Goal: Information Seeking & Learning: Find specific fact

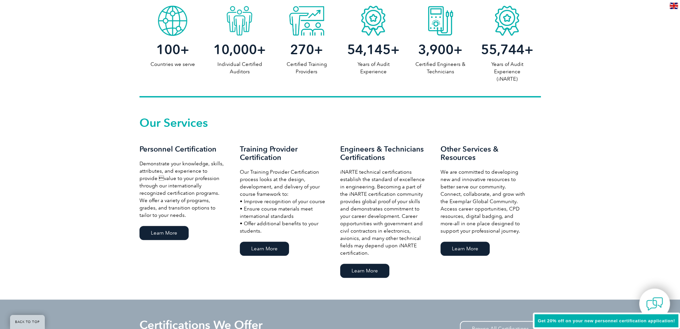
scroll to position [368, 0]
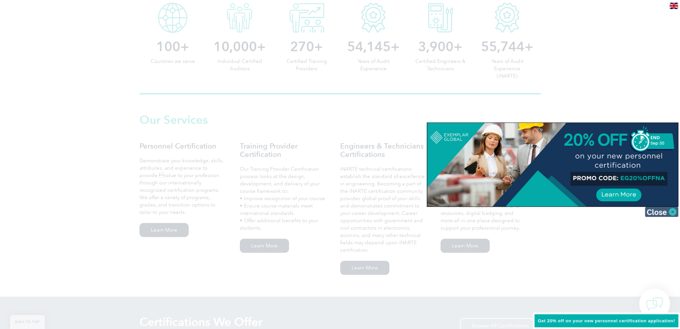
click at [663, 211] on img at bounding box center [661, 212] width 33 height 10
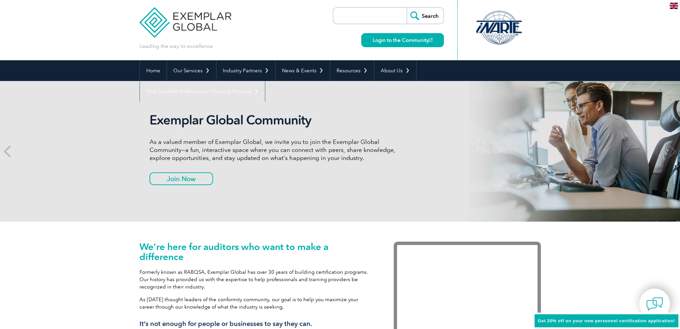
scroll to position [0, 0]
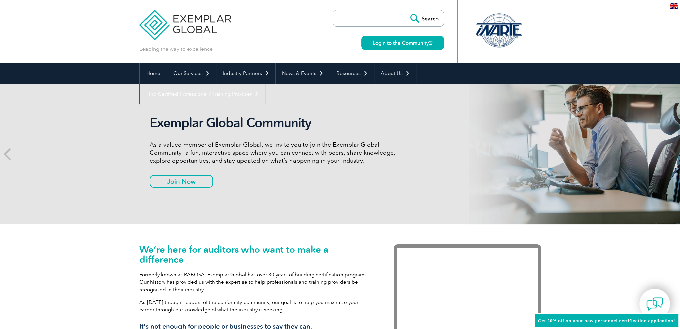
click at [348, 21] on input "search" at bounding box center [372, 18] width 70 height 16
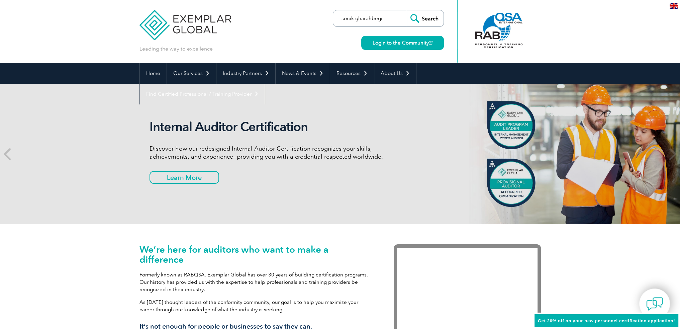
type input "sonik gharehbegi"
click at [407, 10] on input "Search" at bounding box center [425, 18] width 37 height 16
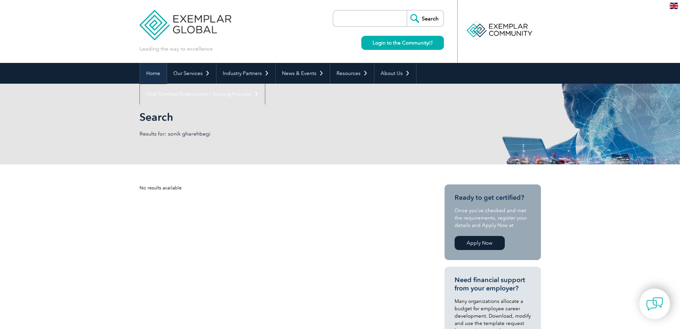
click at [151, 74] on link "Home" at bounding box center [153, 73] width 27 height 21
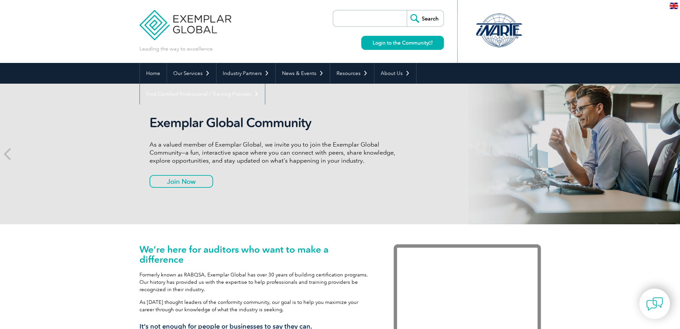
click at [491, 29] on div at bounding box center [499, 30] width 67 height 37
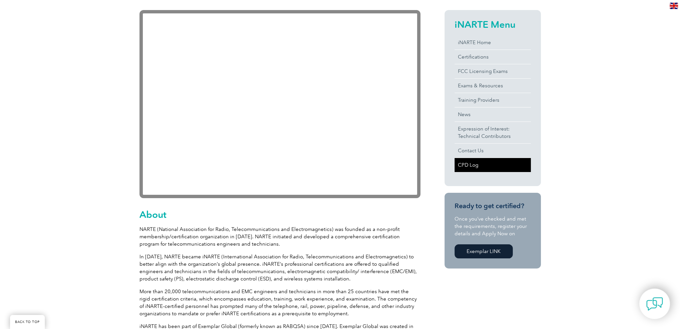
scroll to position [167, 0]
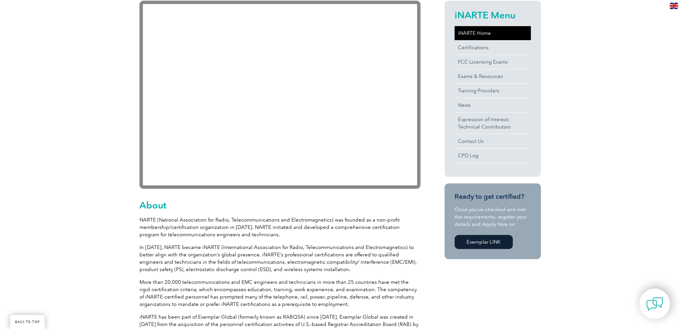
click at [475, 32] on link "iNARTE Home" at bounding box center [493, 33] width 76 height 14
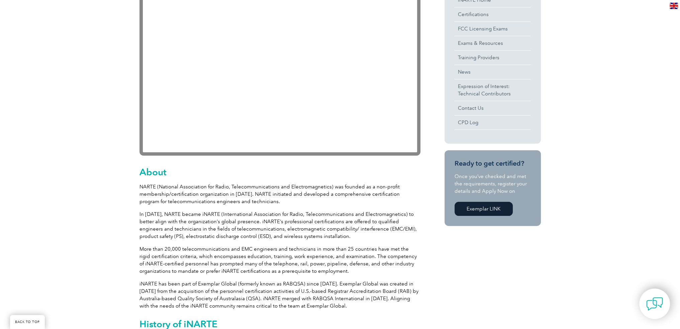
scroll to position [201, 0]
click at [498, 207] on link "Exemplar LINK" at bounding box center [484, 208] width 58 height 14
